Goal: Entertainment & Leisure: Consume media (video, audio)

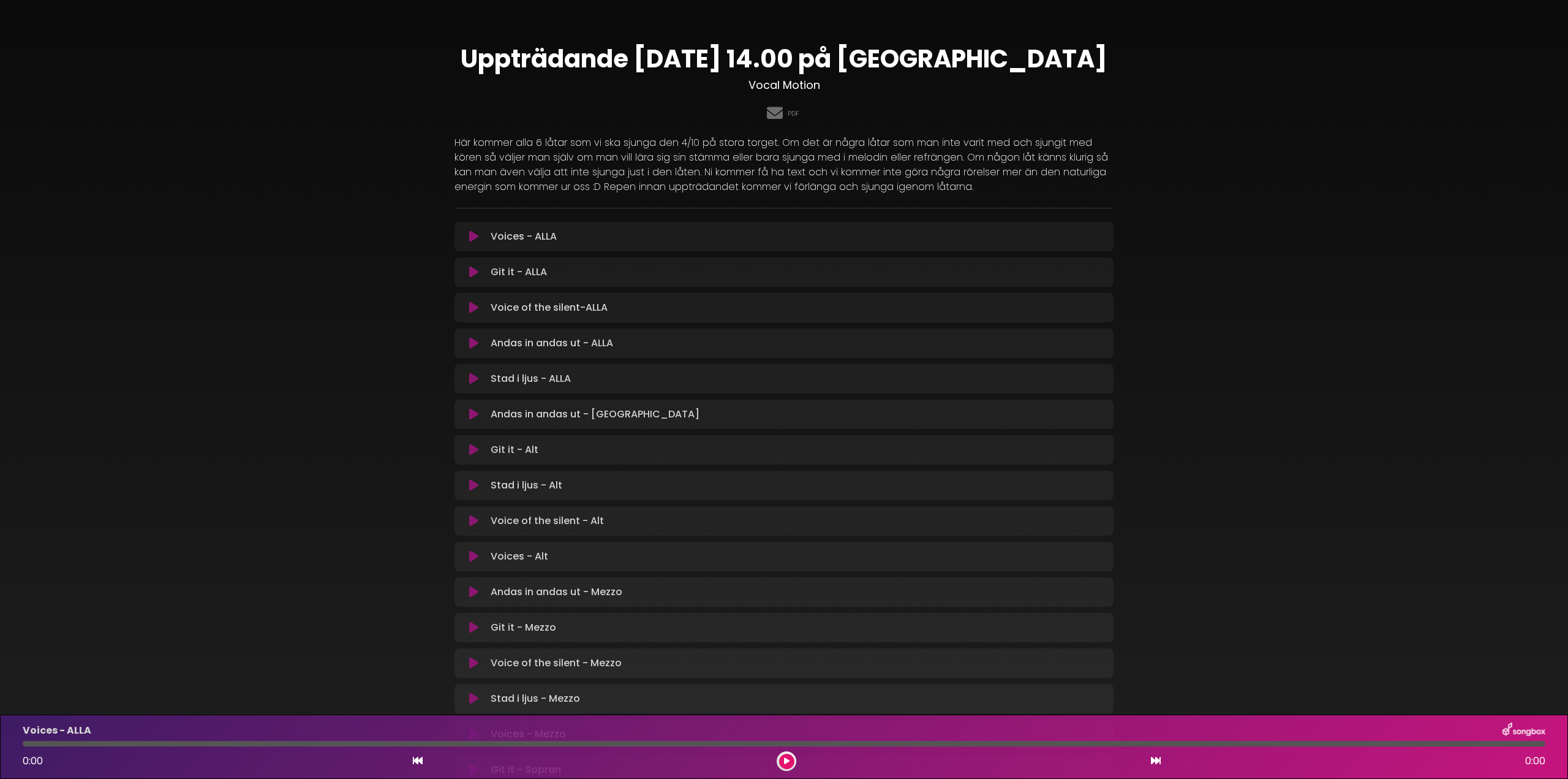
click at [474, 237] on icon at bounding box center [474, 236] width 9 height 12
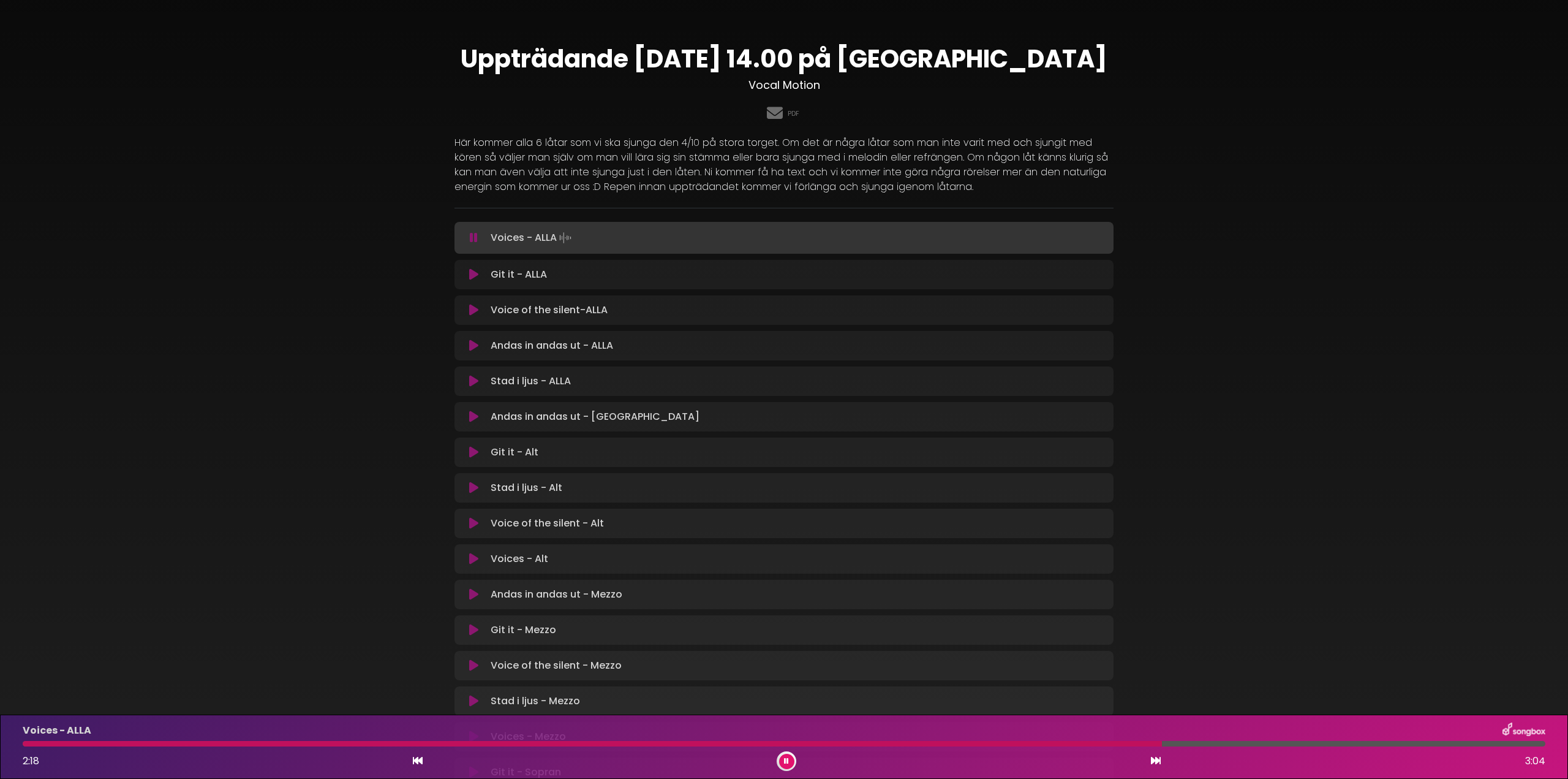
click at [470, 276] on icon at bounding box center [474, 274] width 9 height 12
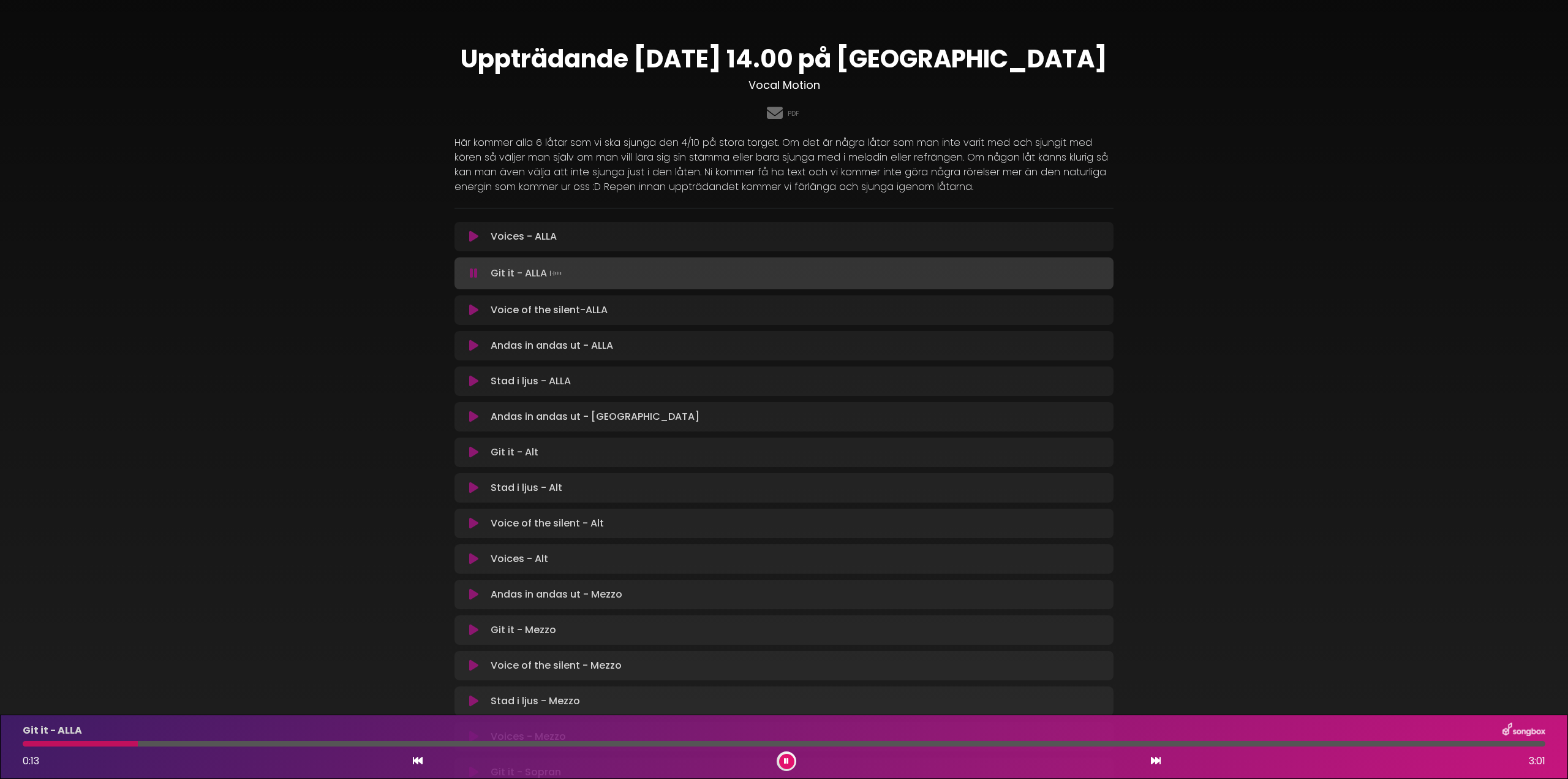
click at [401, 743] on div at bounding box center [784, 744] width 1523 height 5
click at [369, 743] on div at bounding box center [218, 744] width 391 height 5
click at [327, 740] on div "Git it - ALLA 0:42 3:01" at bounding box center [784, 746] width 1538 height 48
click at [329, 748] on div "Git it - ALLA 0:42 3:01" at bounding box center [784, 746] width 1538 height 48
click at [332, 745] on div at bounding box center [205, 744] width 365 height 5
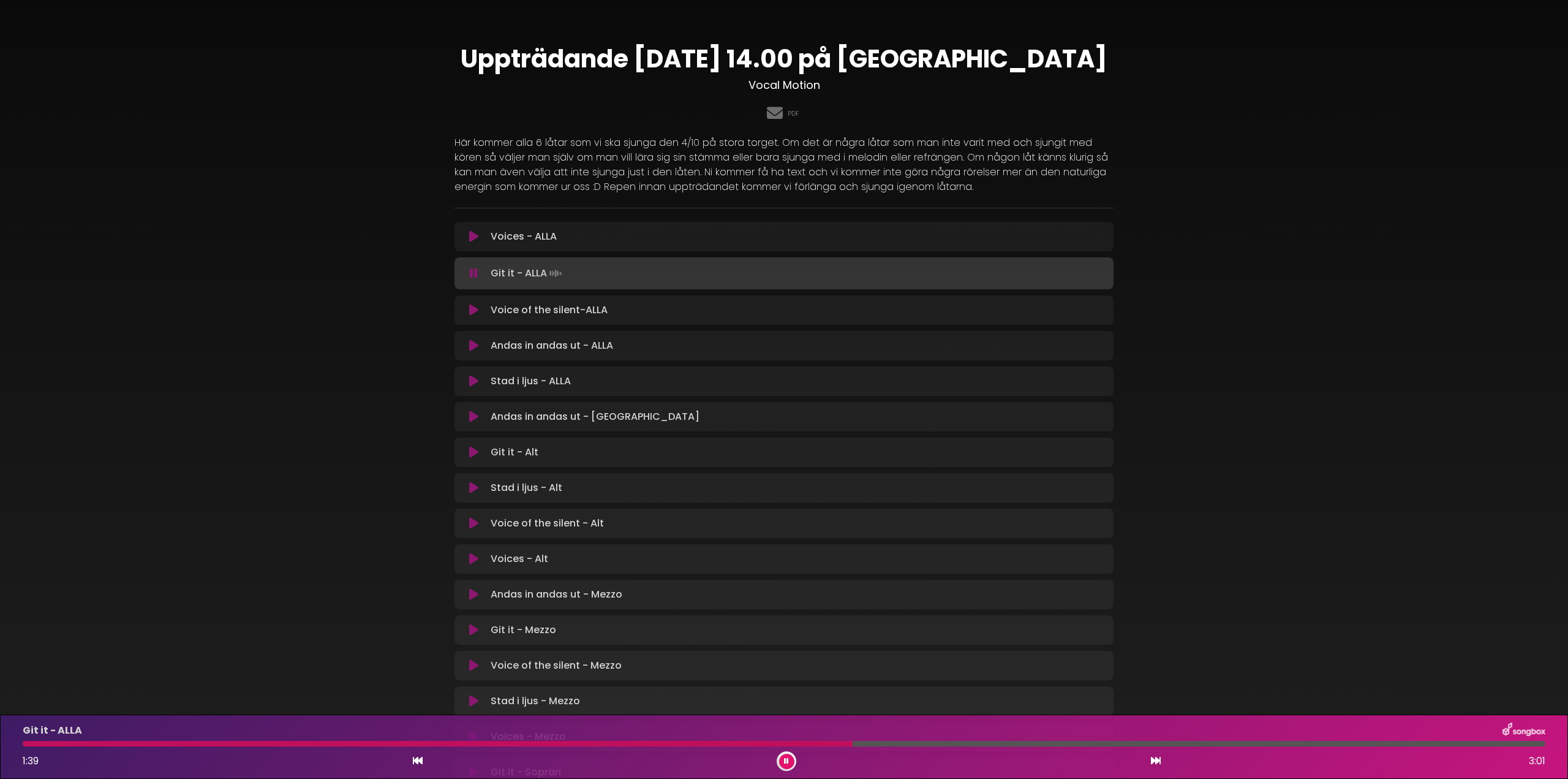
drag, startPoint x: 788, startPoint y: 763, endPoint x: 776, endPoint y: 755, distance: 14.4
click at [783, 760] on button at bounding box center [787, 762] width 16 height 16
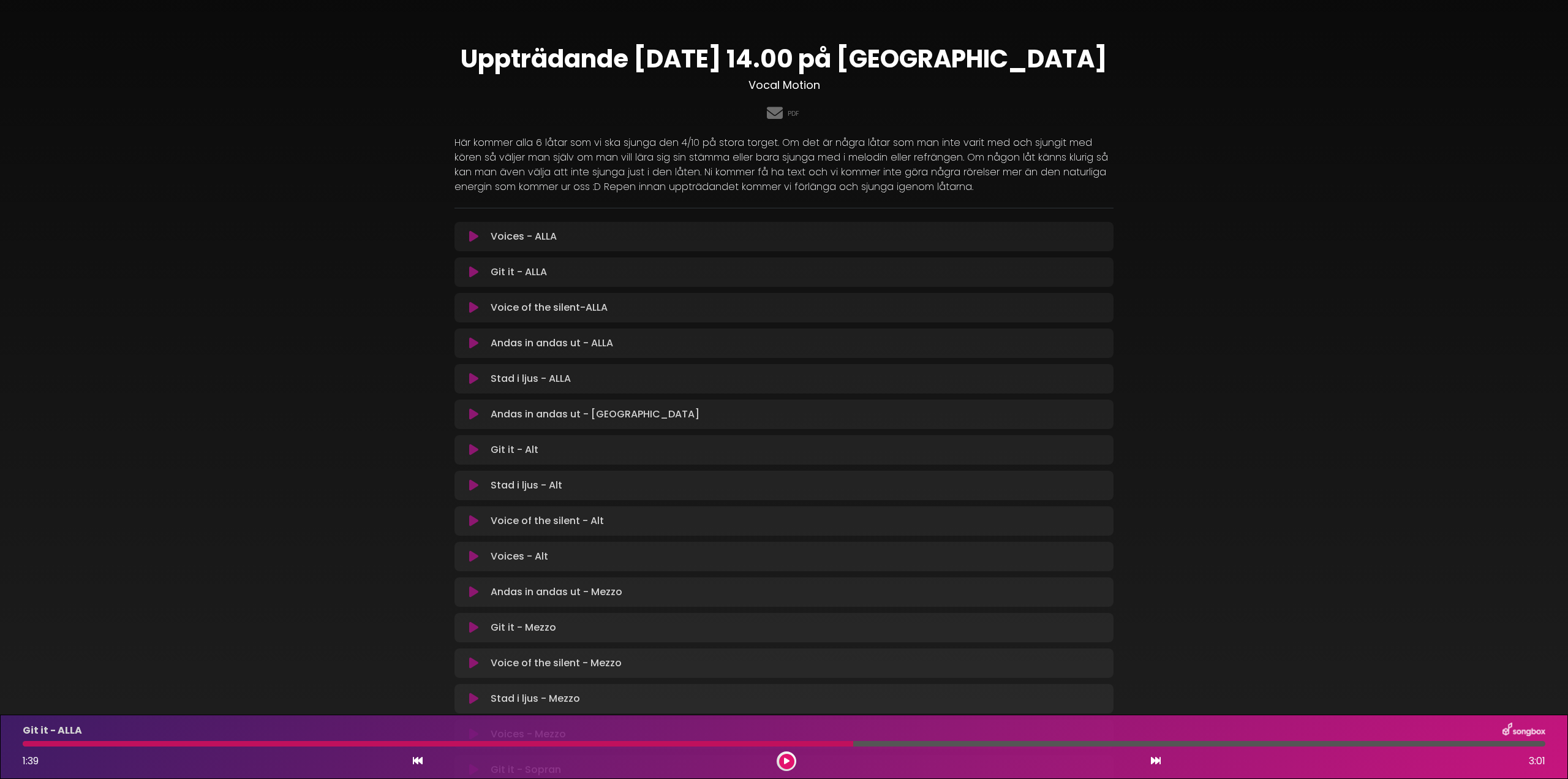
click at [800, 738] on div "Git it - ALLA" at bounding box center [784, 730] width 1538 height 16
click at [785, 759] on icon at bounding box center [787, 761] width 5 height 8
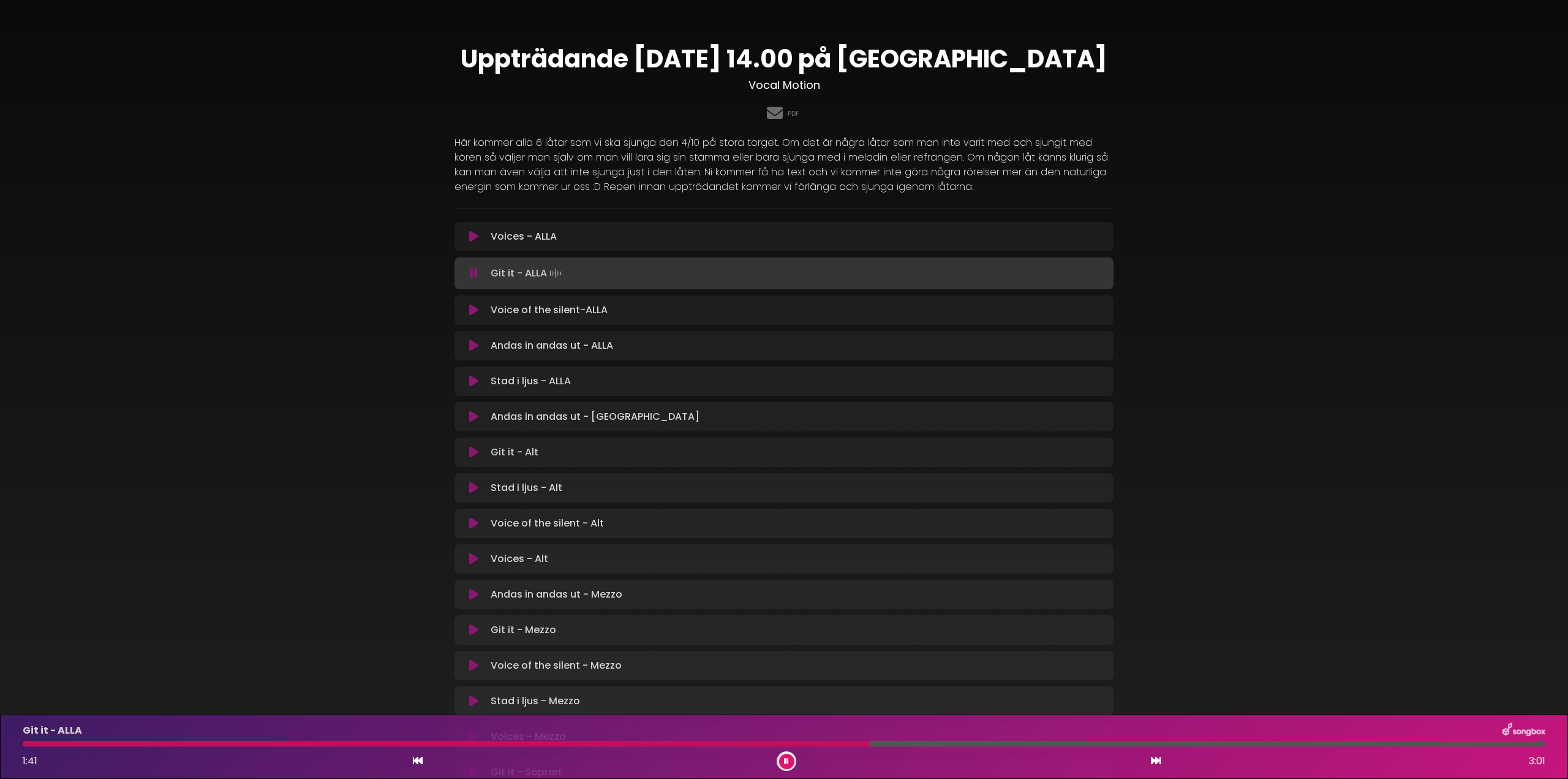
click at [753, 744] on div at bounding box center [445, 744] width 847 height 5
click at [473, 308] on icon at bounding box center [474, 310] width 9 height 12
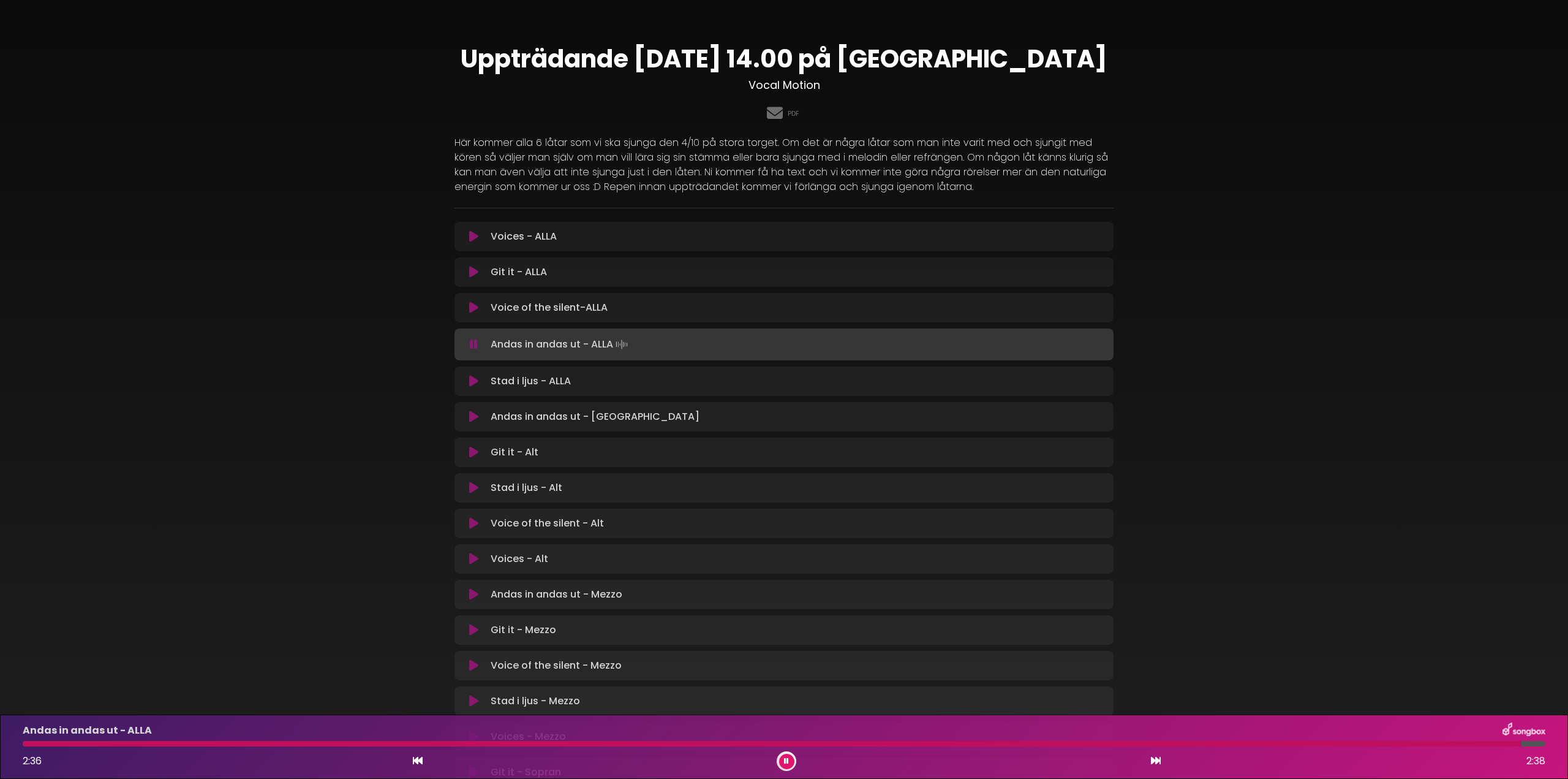
click at [470, 377] on icon at bounding box center [474, 381] width 9 height 12
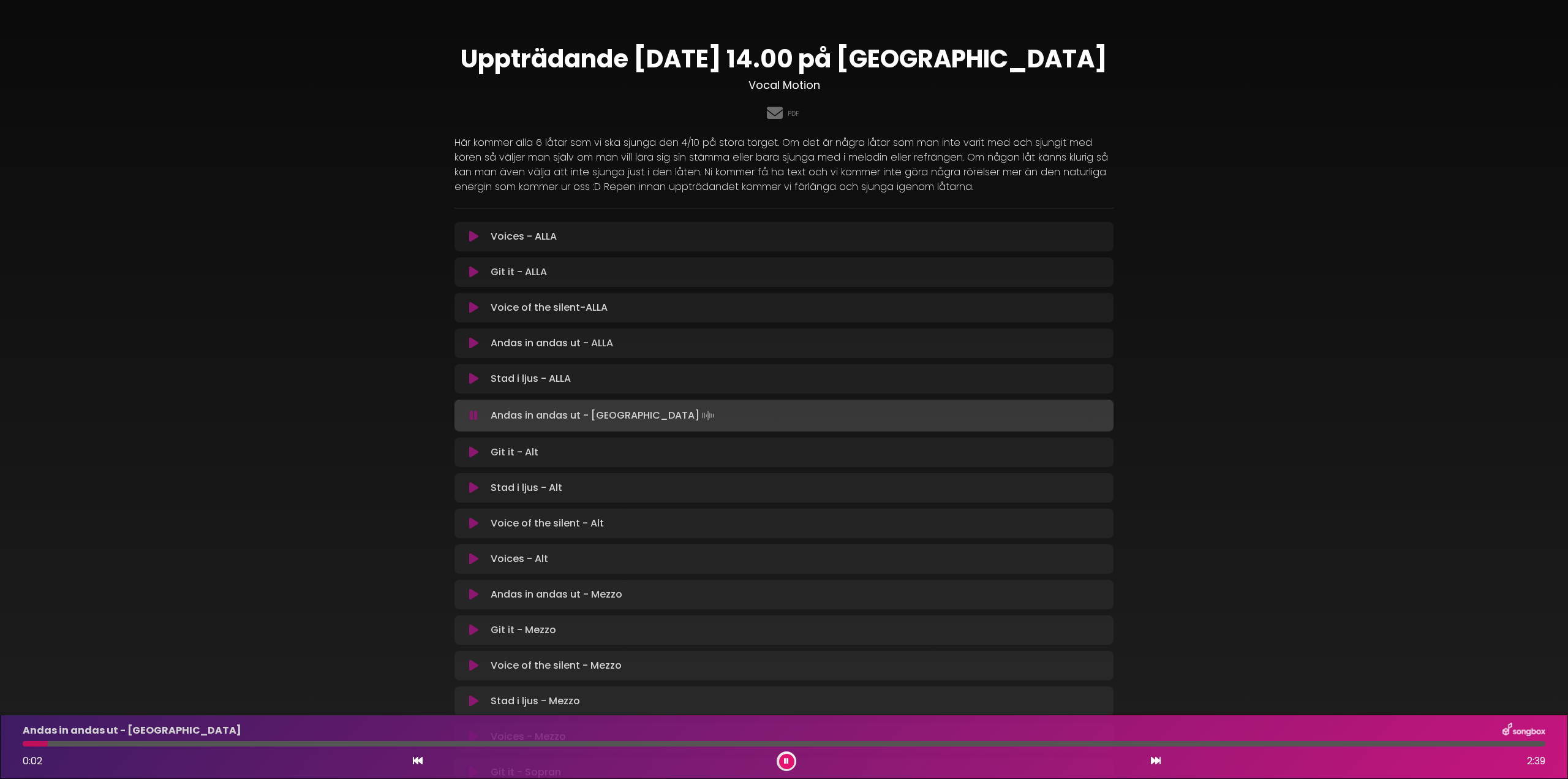
click at [789, 762] on button at bounding box center [787, 762] width 16 height 16
